Goal: Task Accomplishment & Management: Use online tool/utility

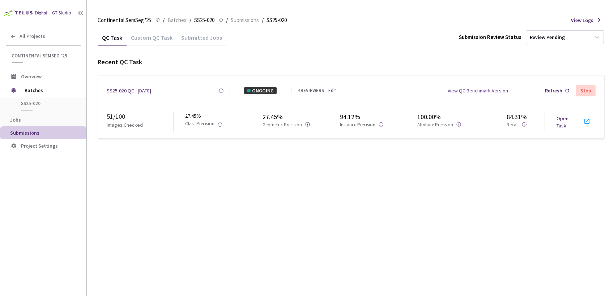
click at [158, 36] on div "Custom QC Task" at bounding box center [152, 40] width 50 height 12
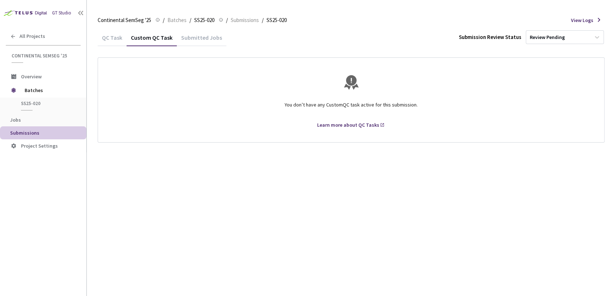
click at [196, 36] on div "Submitted Jobs" at bounding box center [202, 40] width 50 height 12
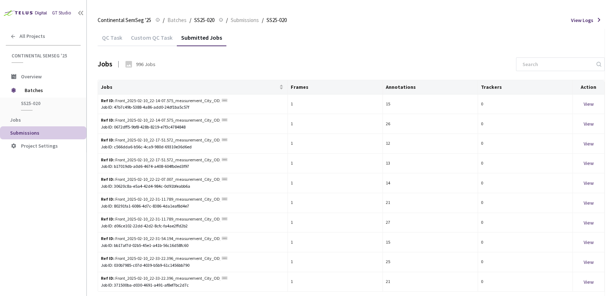
click at [116, 33] on div "QC Task" at bounding box center [112, 37] width 29 height 16
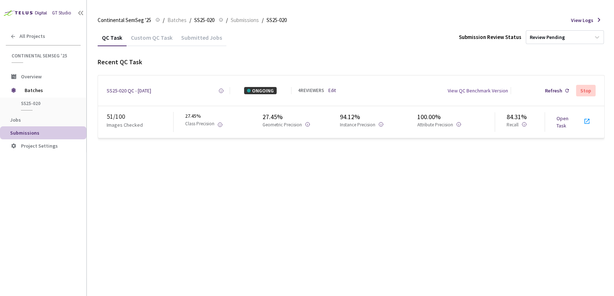
click at [562, 119] on link "Open Task" at bounding box center [562, 122] width 12 height 14
click at [562, 124] on link "Open Task" at bounding box center [562, 122] width 12 height 14
